Goal: Information Seeking & Learning: Learn about a topic

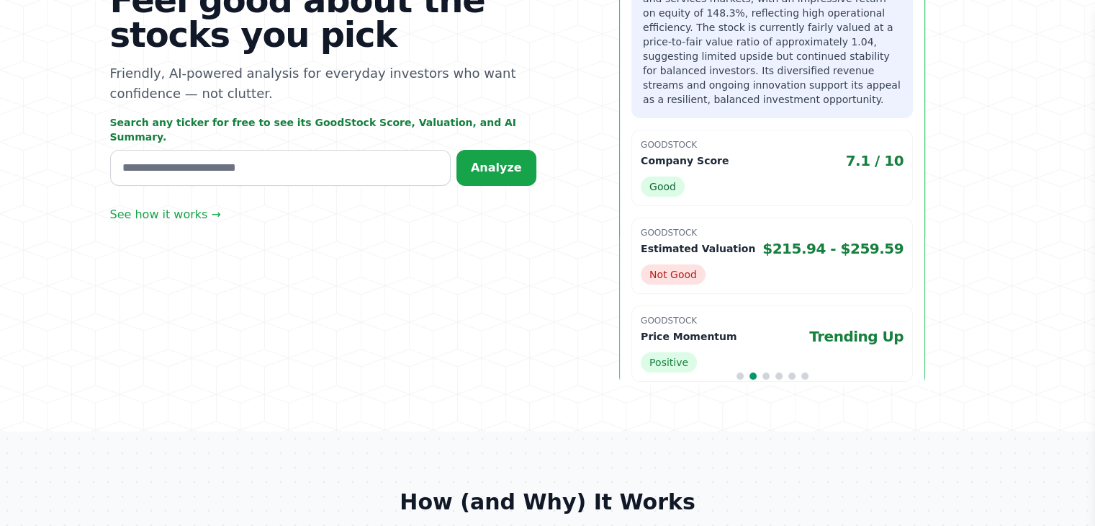
scroll to position [144, 0]
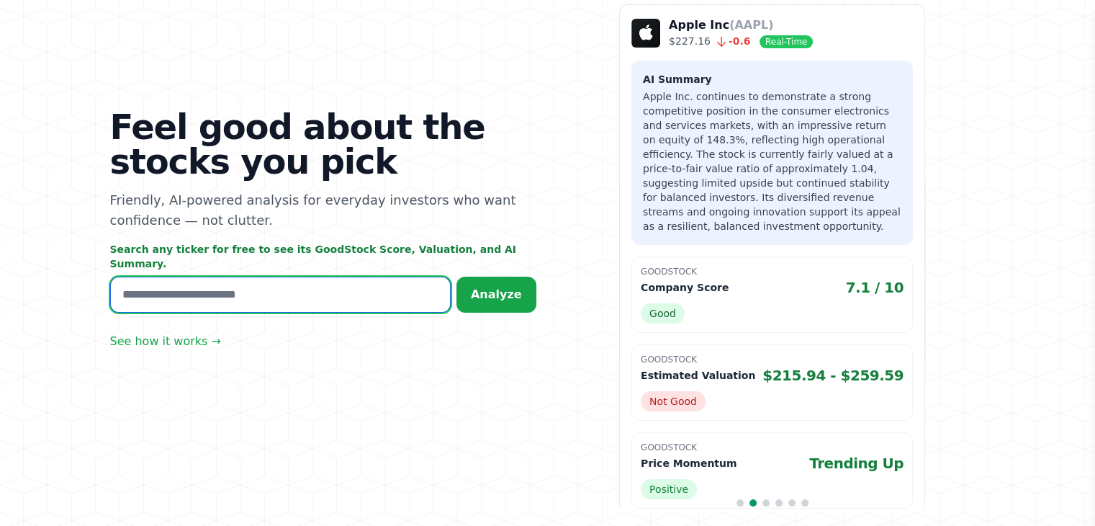
click at [247, 281] on input "text" at bounding box center [280, 294] width 341 height 36
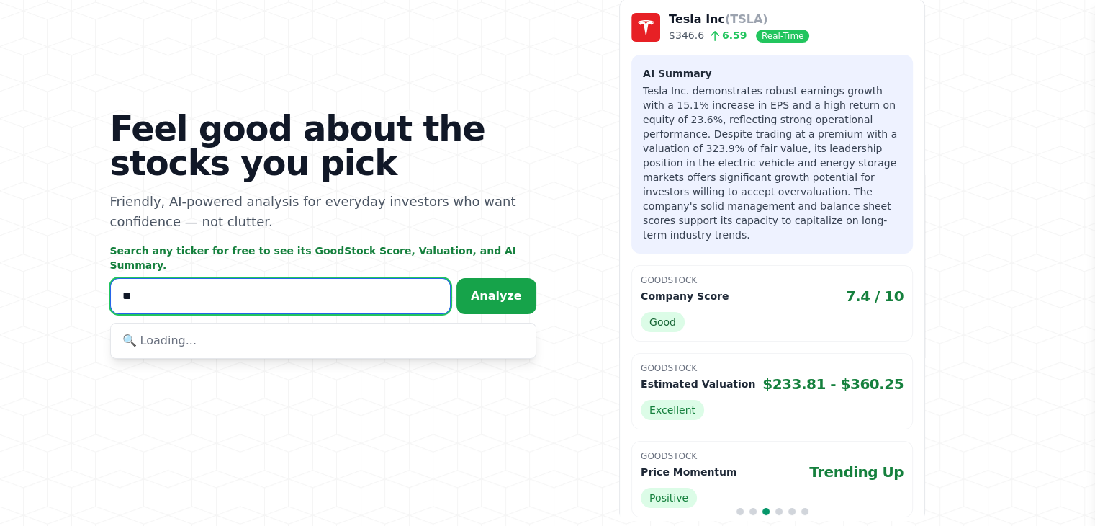
scroll to position [150, 0]
type input "****"
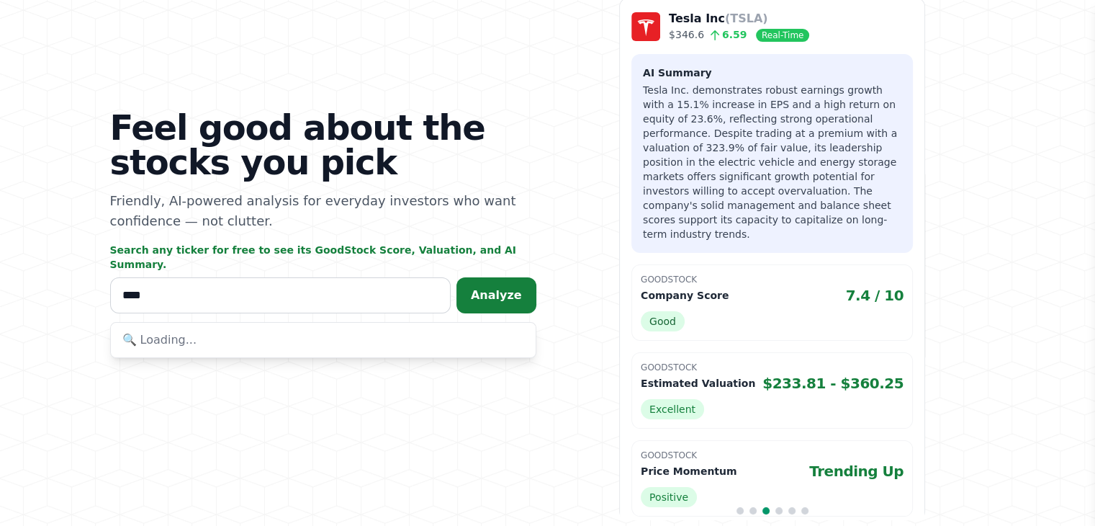
click at [510, 288] on span "Analyze" at bounding box center [496, 295] width 51 height 14
click at [217, 331] on p "INTZ" at bounding box center [192, 337] width 76 height 12
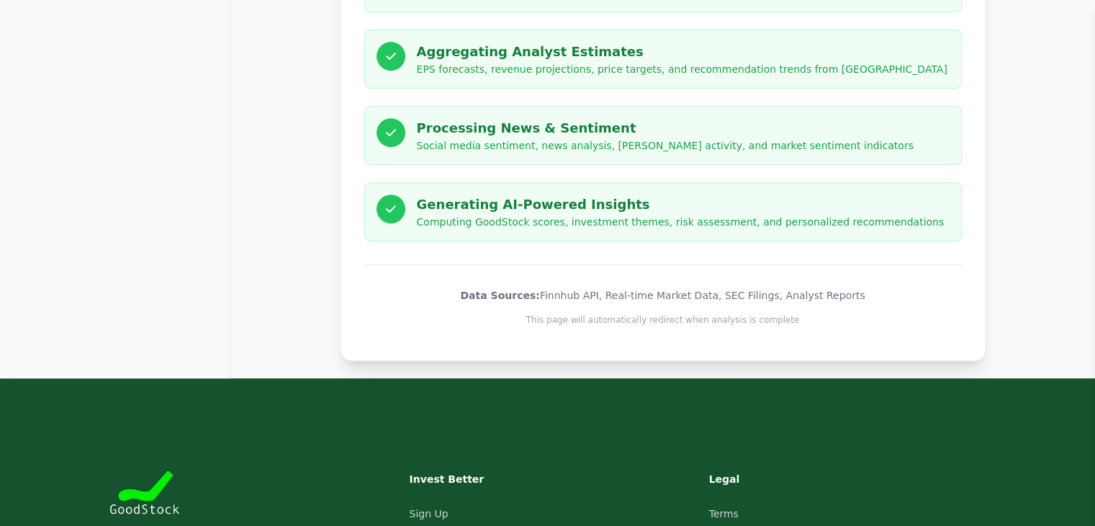
scroll to position [880, 0]
